Goal: Task Accomplishment & Management: Manage account settings

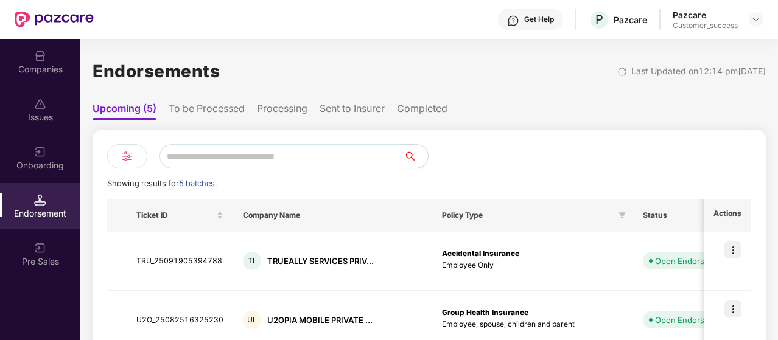
click at [213, 112] on li "To be Processed" at bounding box center [207, 111] width 76 height 18
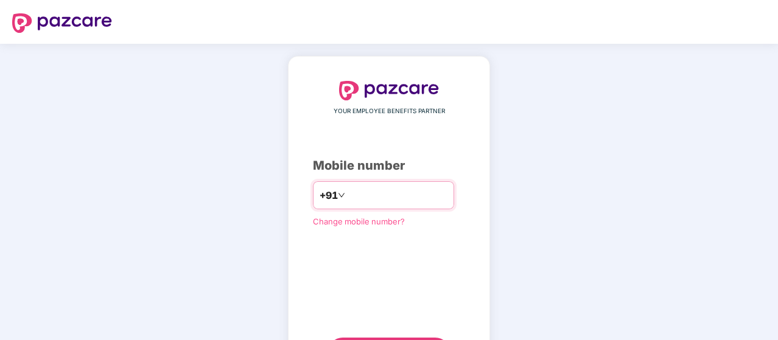
type input "**********"
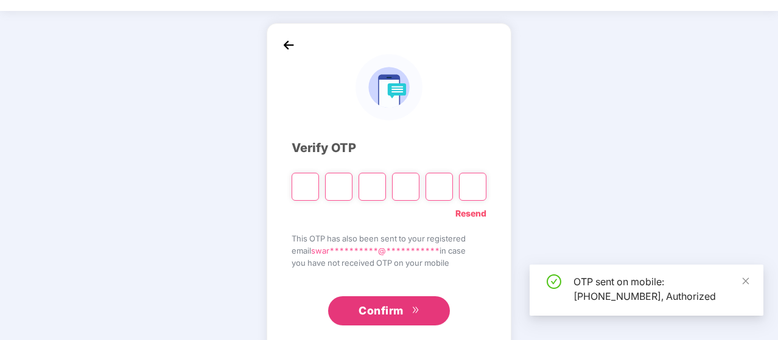
scroll to position [32, 0]
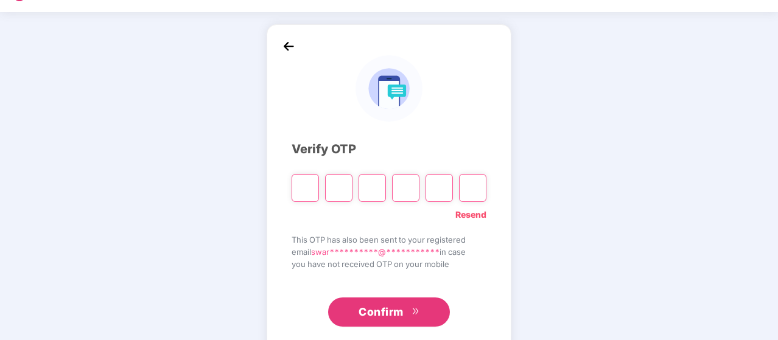
type input "*"
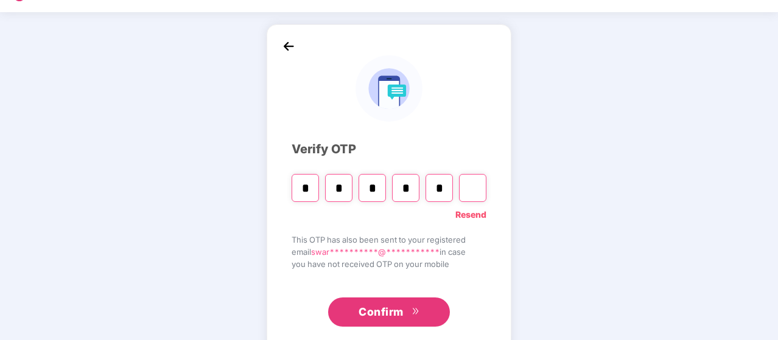
type input "*"
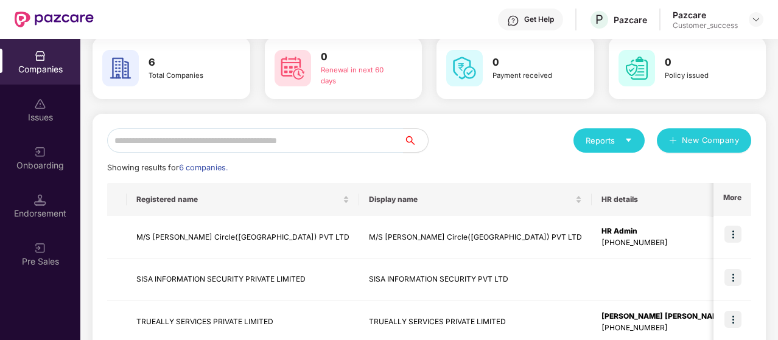
scroll to position [57, 0]
